Goal: Understand process/instructions: Learn how to perform a task or action

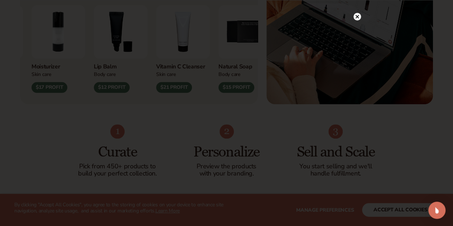
scroll to position [358, 0]
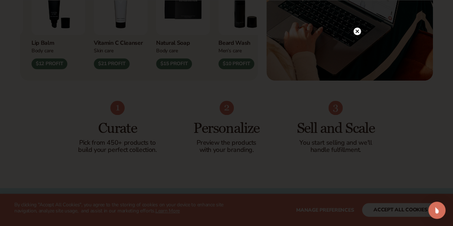
click at [358, 30] on icon at bounding box center [357, 32] width 4 height 4
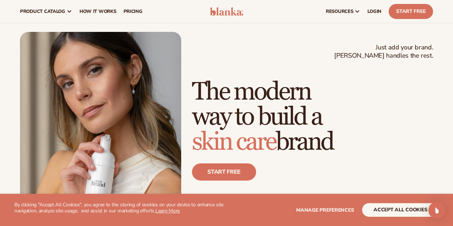
scroll to position [0, 0]
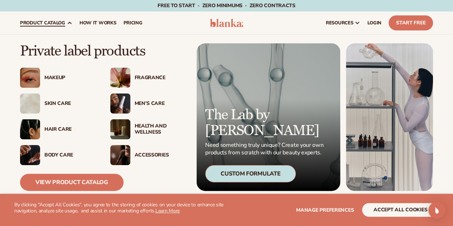
click at [149, 103] on div "Men’s Care" at bounding box center [161, 104] width 52 height 6
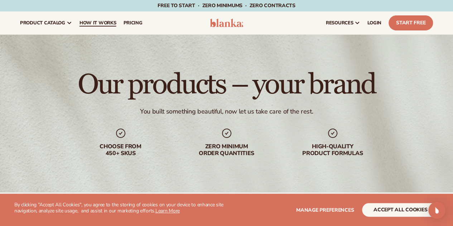
click at [104, 22] on span "How It Works" at bounding box center [97, 23] width 37 height 6
